Goal: Information Seeking & Learning: Learn about a topic

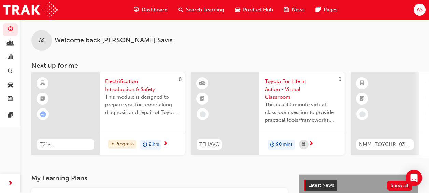
scroll to position [105, 0]
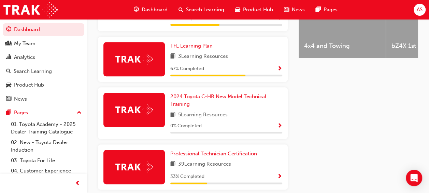
scroll to position [319, 0]
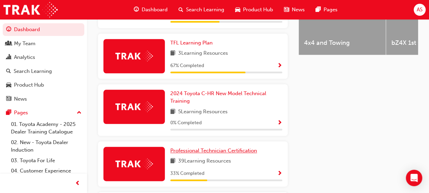
click at [183, 148] on span "Professional Technician Certification" at bounding box center [213, 150] width 87 height 6
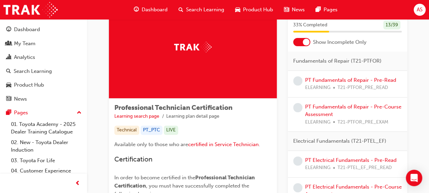
scroll to position [12, 0]
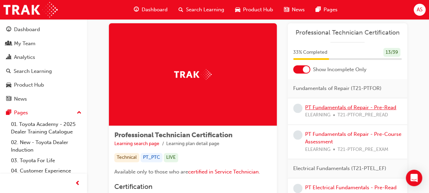
click at [324, 107] on link "PT Fundamentals of Repair - Pre-Read" at bounding box center [350, 107] width 91 height 6
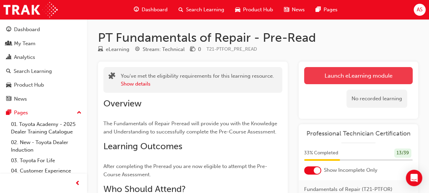
click at [323, 79] on link "Launch eLearning module" at bounding box center [358, 75] width 109 height 17
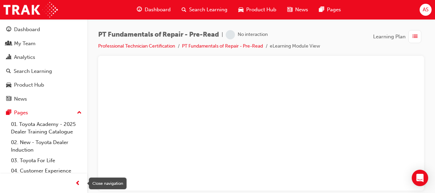
click at [81, 180] on div "button" at bounding box center [78, 183] width 14 height 14
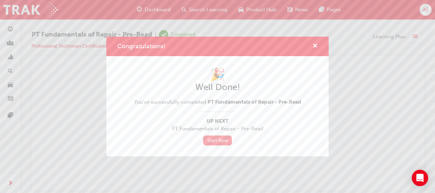
click at [223, 140] on link "Start Now" at bounding box center [217, 140] width 29 height 10
click at [213, 136] on link "Start Now" at bounding box center [217, 140] width 29 height 10
click at [316, 44] on span "cross-icon" at bounding box center [314, 46] width 5 height 6
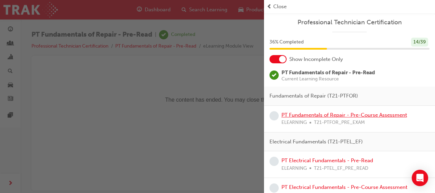
click at [300, 113] on link "PT Fundamentals of Repair - Pre-Course Assessment" at bounding box center [343, 115] width 125 height 6
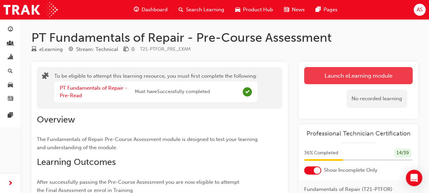
click at [370, 79] on button "Launch eLearning module" at bounding box center [358, 75] width 109 height 17
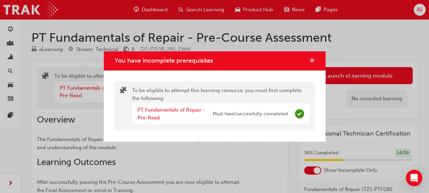
click at [311, 63] on span "cross-icon" at bounding box center [312, 61] width 5 height 6
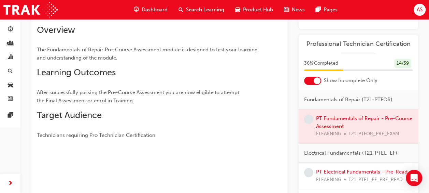
scroll to position [96, 0]
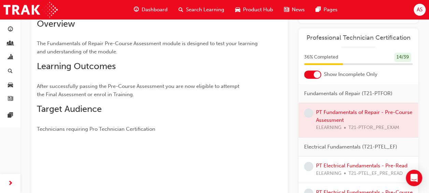
click at [338, 120] on div at bounding box center [359, 120] width 120 height 34
click at [154, 12] on span "Dashboard" at bounding box center [155, 10] width 26 height 8
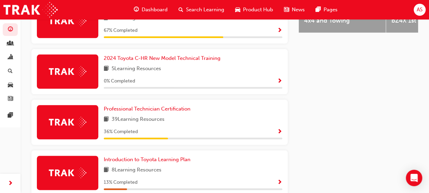
scroll to position [342, 0]
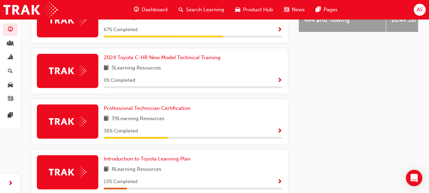
click at [278, 133] on span "Show Progress" at bounding box center [279, 131] width 5 height 6
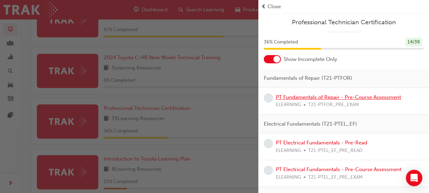
click at [300, 97] on link "PT Fundamentals of Repair - Pre-Course Assessment" at bounding box center [338, 97] width 125 height 6
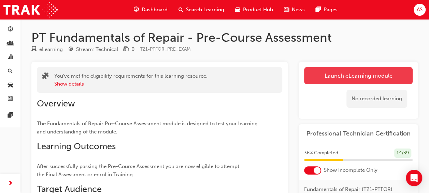
click at [363, 71] on link "Launch eLearning module" at bounding box center [358, 75] width 109 height 17
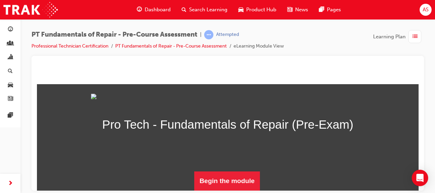
scroll to position [84, 0]
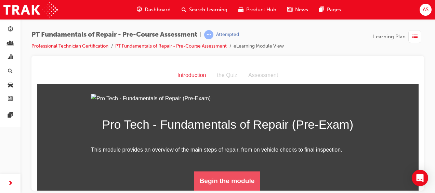
click at [241, 185] on button "Begin the module" at bounding box center [227, 180] width 66 height 19
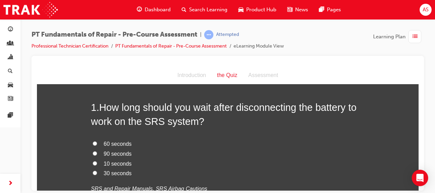
scroll to position [41, 0]
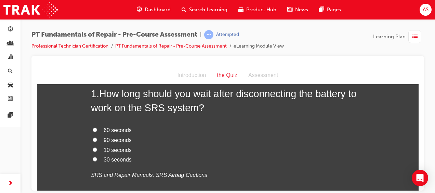
click at [104, 139] on span "90 seconds" at bounding box center [118, 140] width 28 height 6
click at [97, 139] on input "90 seconds" at bounding box center [95, 139] width 4 height 4
radio input "true"
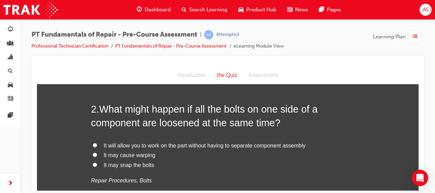
scroll to position [191, 0]
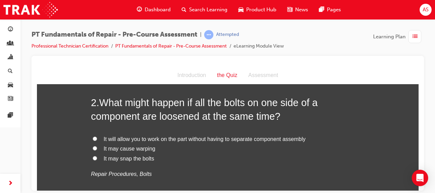
click at [122, 148] on span "It may cause warping" at bounding box center [130, 148] width 52 height 6
click at [97, 148] on input "It may cause warping" at bounding box center [95, 148] width 4 height 4
radio input "true"
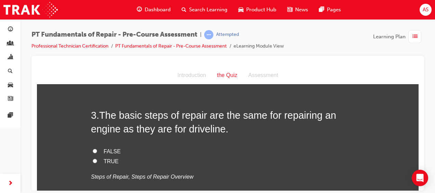
scroll to position [342, 0]
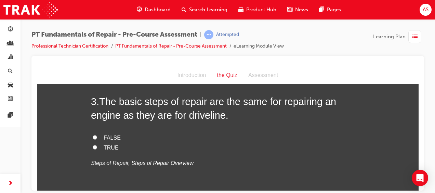
click at [93, 147] on input "TRUE" at bounding box center [95, 147] width 4 height 4
radio input "true"
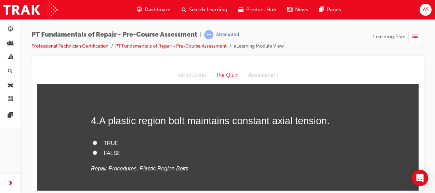
scroll to position [465, 0]
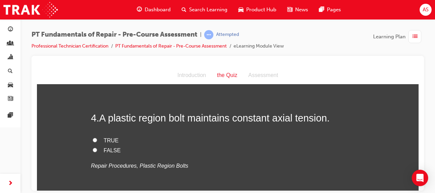
click at [93, 149] on input "FALSE" at bounding box center [95, 149] width 4 height 4
radio input "true"
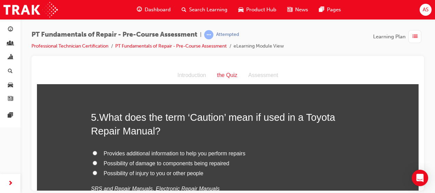
scroll to position [601, 0]
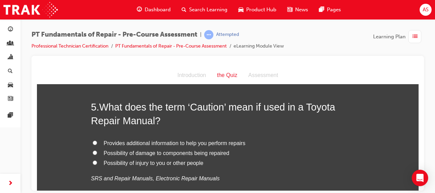
click at [93, 152] on input "Possibility of damage to components being repaired" at bounding box center [95, 152] width 4 height 4
radio input "true"
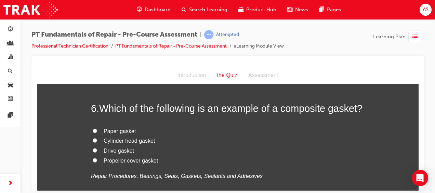
scroll to position [752, 0]
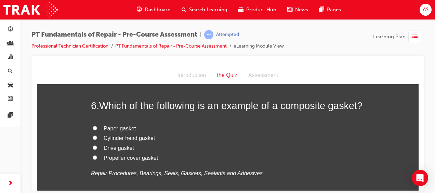
click at [131, 135] on span "Cylinder head gasket" at bounding box center [129, 138] width 51 height 6
click at [97, 135] on input "Cylinder head gasket" at bounding box center [95, 137] width 4 height 4
radio input "true"
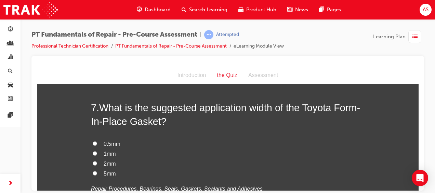
scroll to position [902, 0]
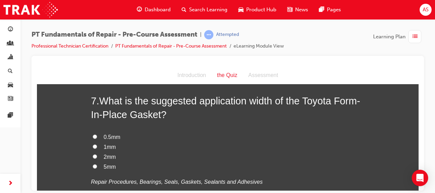
click at [106, 155] on span "2mm" at bounding box center [110, 156] width 12 height 6
click at [97, 155] on input "2mm" at bounding box center [95, 156] width 4 height 4
radio input "true"
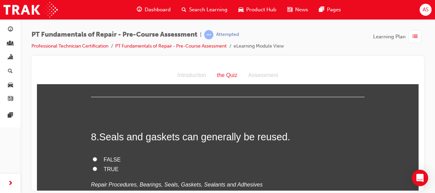
scroll to position [1039, 0]
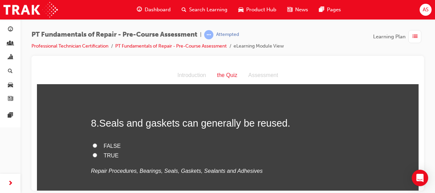
click at [93, 145] on input "FALSE" at bounding box center [95, 145] width 4 height 4
radio input "true"
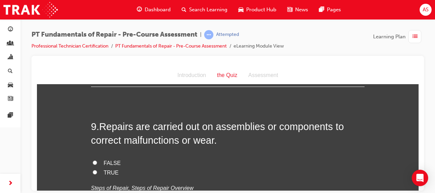
scroll to position [1162, 0]
click at [94, 169] on input "TRUE" at bounding box center [95, 171] width 4 height 4
radio input "true"
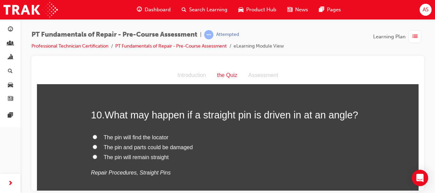
scroll to position [1326, 0]
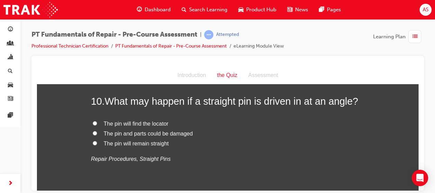
click at [93, 132] on input "The pin and parts could be damaged" at bounding box center [95, 133] width 4 height 4
radio input "true"
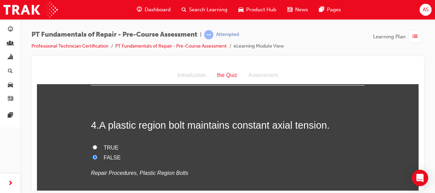
scroll to position [463, 0]
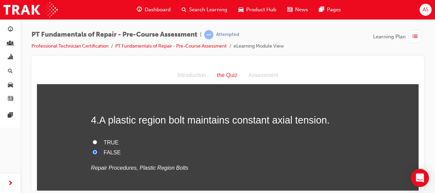
click at [416, 185] on div "Open Intercom Messenger" at bounding box center [420, 178] width 18 height 18
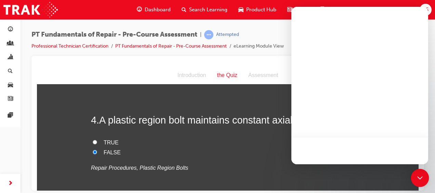
click at [416, 185] on div "Open Intercom Messenger" at bounding box center [420, 178] width 18 height 18
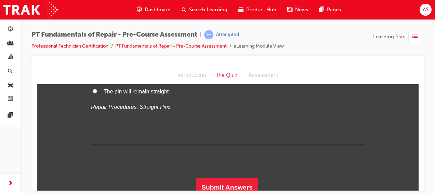
scroll to position [1383, 0]
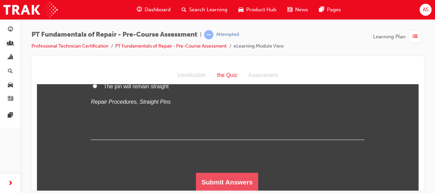
click at [243, 181] on button "Submit Answers" at bounding box center [227, 181] width 62 height 19
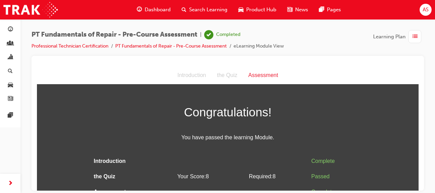
scroll to position [0, 0]
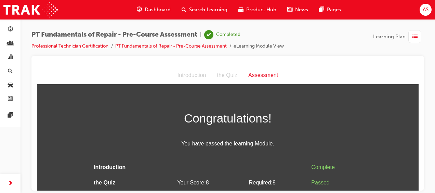
click at [97, 44] on link "Professional Technician Certification" at bounding box center [69, 46] width 77 height 6
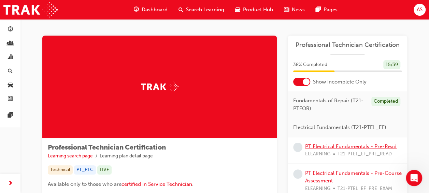
click at [355, 146] on link "PT Electrical Fundamentals - Pre-Read" at bounding box center [351, 146] width 92 height 6
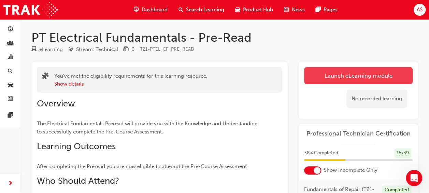
click at [329, 80] on link "Launch eLearning module" at bounding box center [358, 75] width 109 height 17
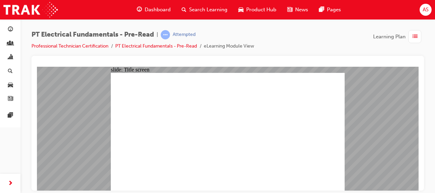
click at [102, 47] on link "Professional Technician Certification" at bounding box center [69, 46] width 77 height 6
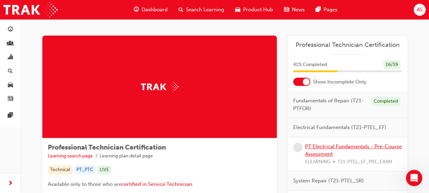
click at [334, 144] on link "PT Electrical Fundamentals - Pre-Course Assessment" at bounding box center [353, 150] width 97 height 14
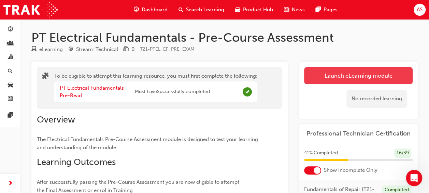
click at [334, 75] on button "Launch eLearning module" at bounding box center [358, 75] width 109 height 17
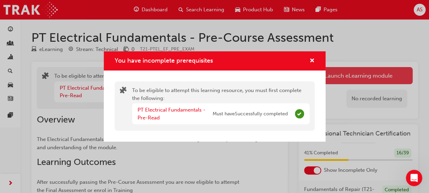
click at [334, 75] on div "You have incomplete prerequisites To be eligible to attempt this learning resou…" at bounding box center [214, 96] width 429 height 193
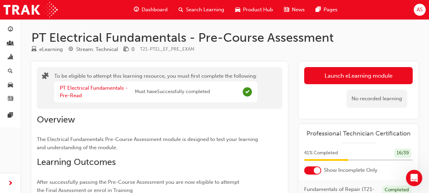
click at [163, 10] on span "Dashboard" at bounding box center [155, 10] width 26 height 8
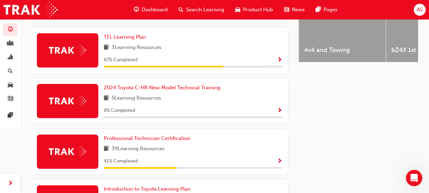
scroll to position [314, 0]
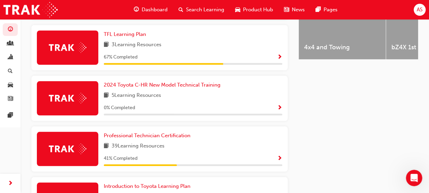
click at [279, 161] on span "Show Progress" at bounding box center [279, 158] width 5 height 6
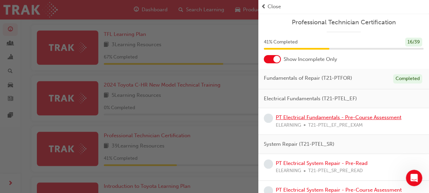
click at [303, 115] on link "PT Electrical Fundamentals - Pre-Course Assessment" at bounding box center [339, 117] width 126 height 6
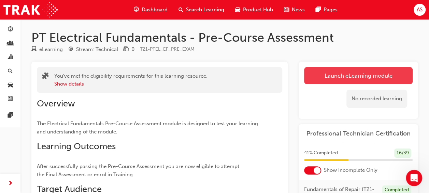
click at [383, 69] on button "Launch eLearning module" at bounding box center [358, 75] width 109 height 17
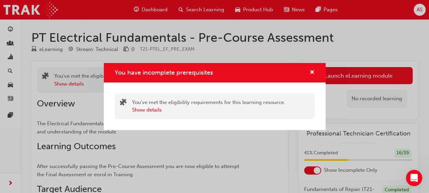
click at [366, 46] on div "You have incomplete prerequisites You've met the eligibility requirements for t…" at bounding box center [214, 96] width 429 height 193
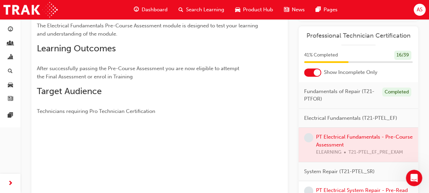
scroll to position [109, 0]
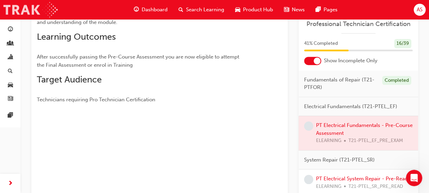
click at [31, 14] on img at bounding box center [30, 9] width 54 height 15
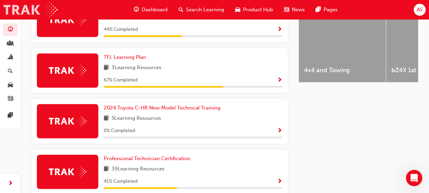
scroll to position [355, 0]
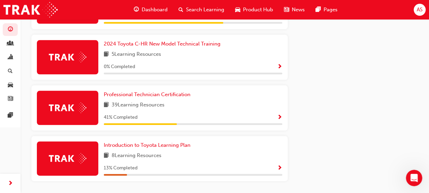
click at [279, 119] on span "Show Progress" at bounding box center [279, 117] width 5 height 6
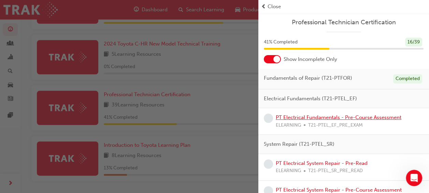
click at [302, 117] on link "PT Electrical Fundamentals - Pre-Course Assessment" at bounding box center [339, 117] width 126 height 6
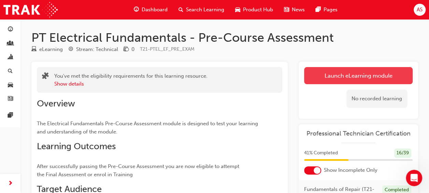
click at [365, 72] on link "Launch eLearning module" at bounding box center [358, 75] width 109 height 17
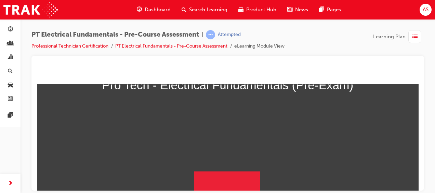
scroll to position [124, 0]
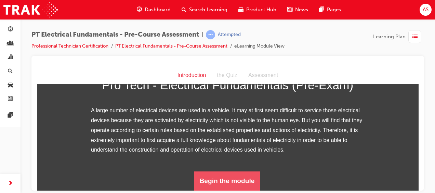
click at [239, 178] on button "Begin the module" at bounding box center [227, 180] width 66 height 19
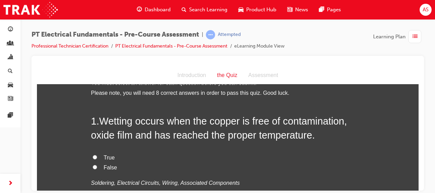
scroll to position [27, 0]
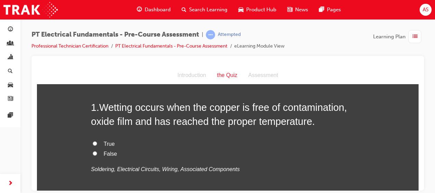
click at [93, 145] on input "True" at bounding box center [95, 143] width 4 height 4
radio input "true"
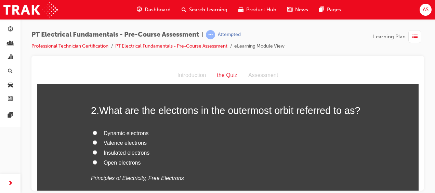
scroll to position [164, 0]
click at [93, 140] on input "Valence electrons" at bounding box center [95, 141] width 4 height 4
radio input "true"
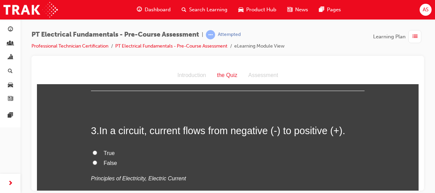
scroll to position [301, 0]
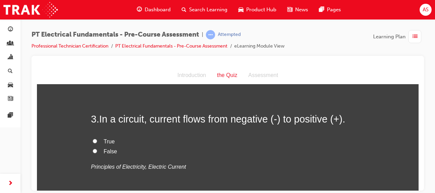
click at [93, 151] on input "False" at bounding box center [95, 150] width 4 height 4
radio input "true"
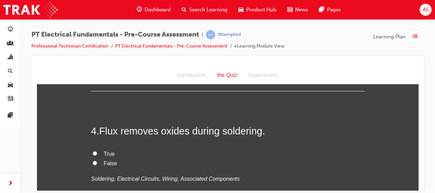
scroll to position [419, 0]
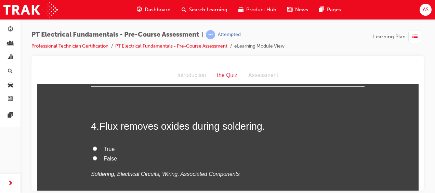
click at [93, 146] on input "True" at bounding box center [95, 148] width 4 height 4
radio input "true"
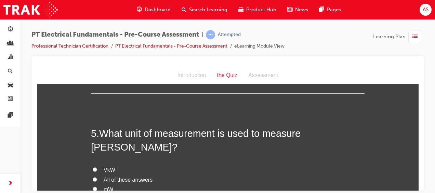
scroll to position [551, 0]
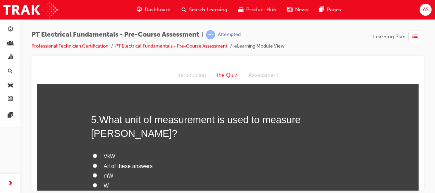
click at [93, 182] on input "W" at bounding box center [95, 184] width 4 height 4
radio input "true"
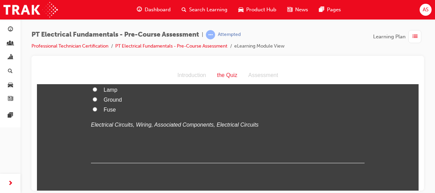
scroll to position [802, 0]
click at [93, 111] on input "Fuse" at bounding box center [95, 109] width 4 height 4
radio input "true"
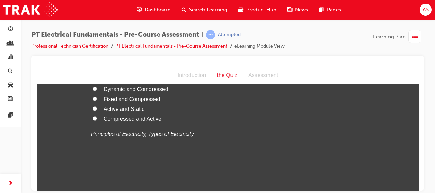
scroll to position [961, 0]
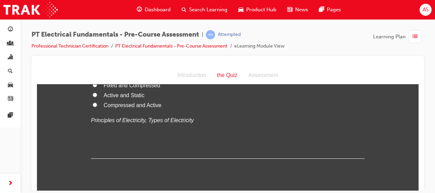
click at [93, 97] on input "Active and Static" at bounding box center [95, 94] width 4 height 4
radio input "true"
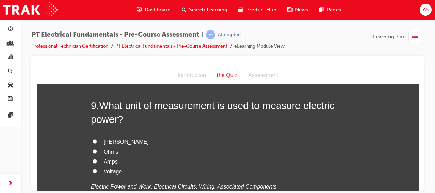
scroll to position [1230, 0]
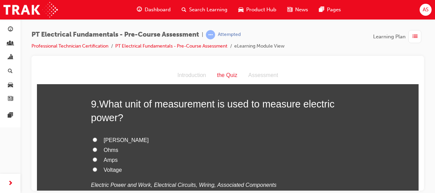
radio input "true"
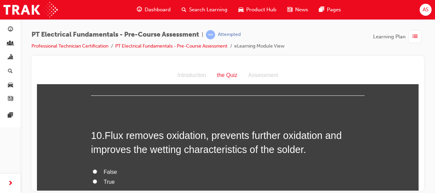
scroll to position [1371, 0]
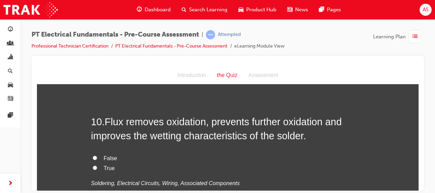
radio input "true"
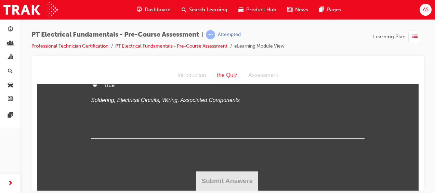
scroll to position [1521, 0]
click at [93, 86] on input "True" at bounding box center [95, 84] width 4 height 4
radio input "true"
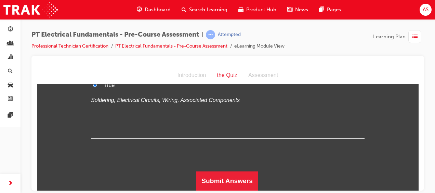
scroll to position [1596, 0]
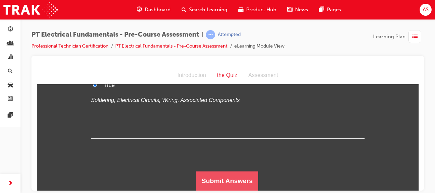
click at [238, 181] on button "Submit Answers" at bounding box center [227, 180] width 62 height 19
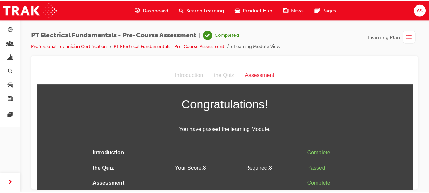
scroll to position [15, 0]
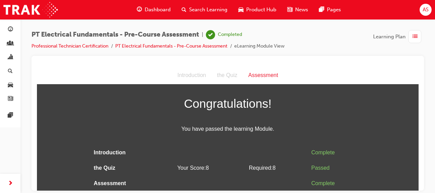
click at [154, 6] on span "Dashboard" at bounding box center [158, 10] width 26 height 8
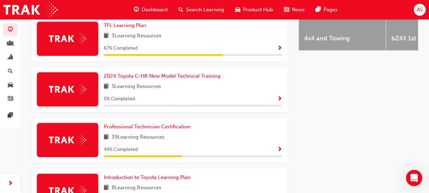
scroll to position [346, 0]
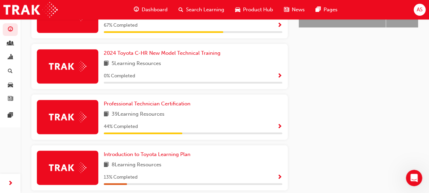
click at [279, 129] on span "Show Progress" at bounding box center [279, 127] width 5 height 6
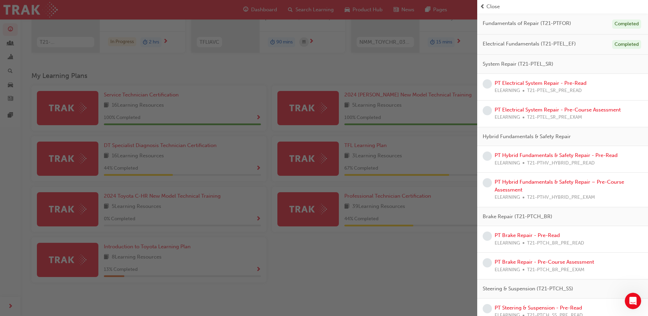
scroll to position [105, 0]
